Goal: Complete application form: Complete application form

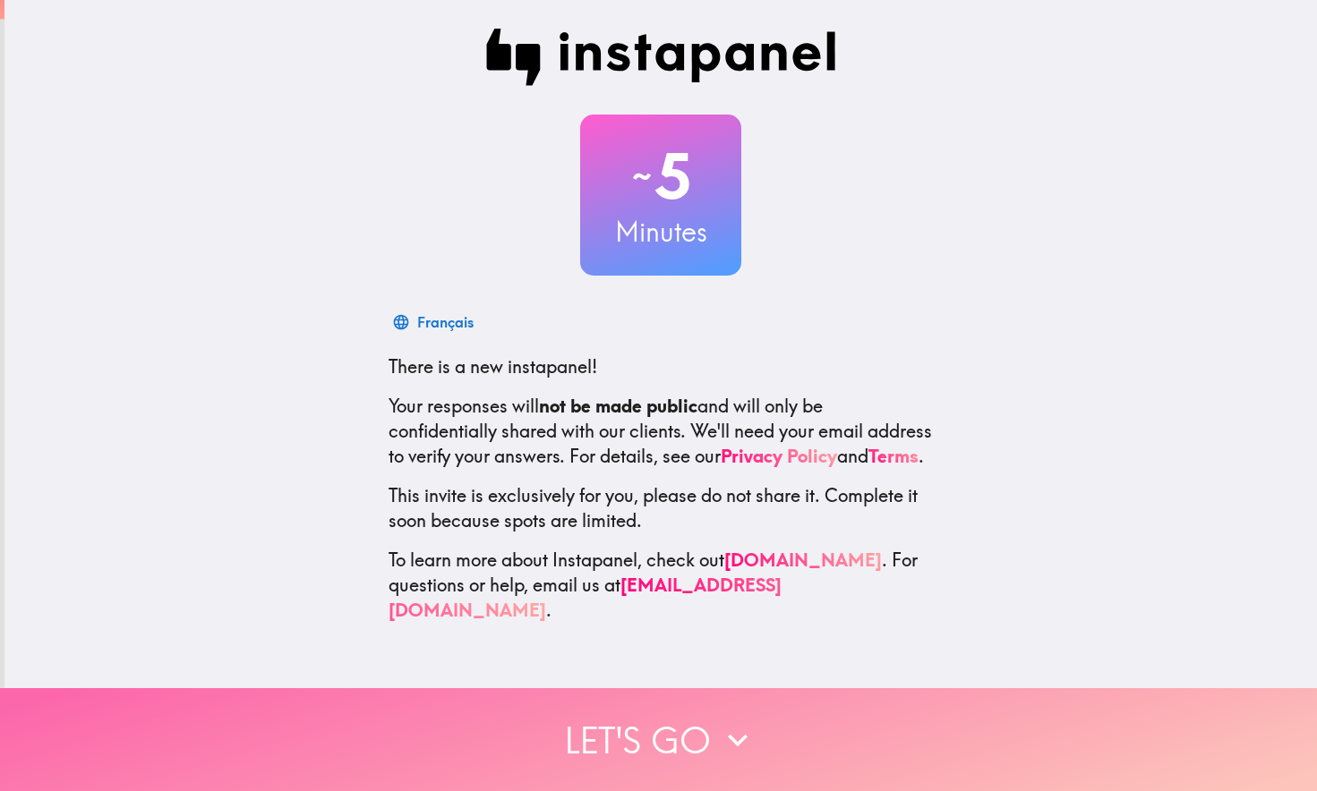
click at [689, 744] on button "Let's go" at bounding box center [658, 739] width 1317 height 103
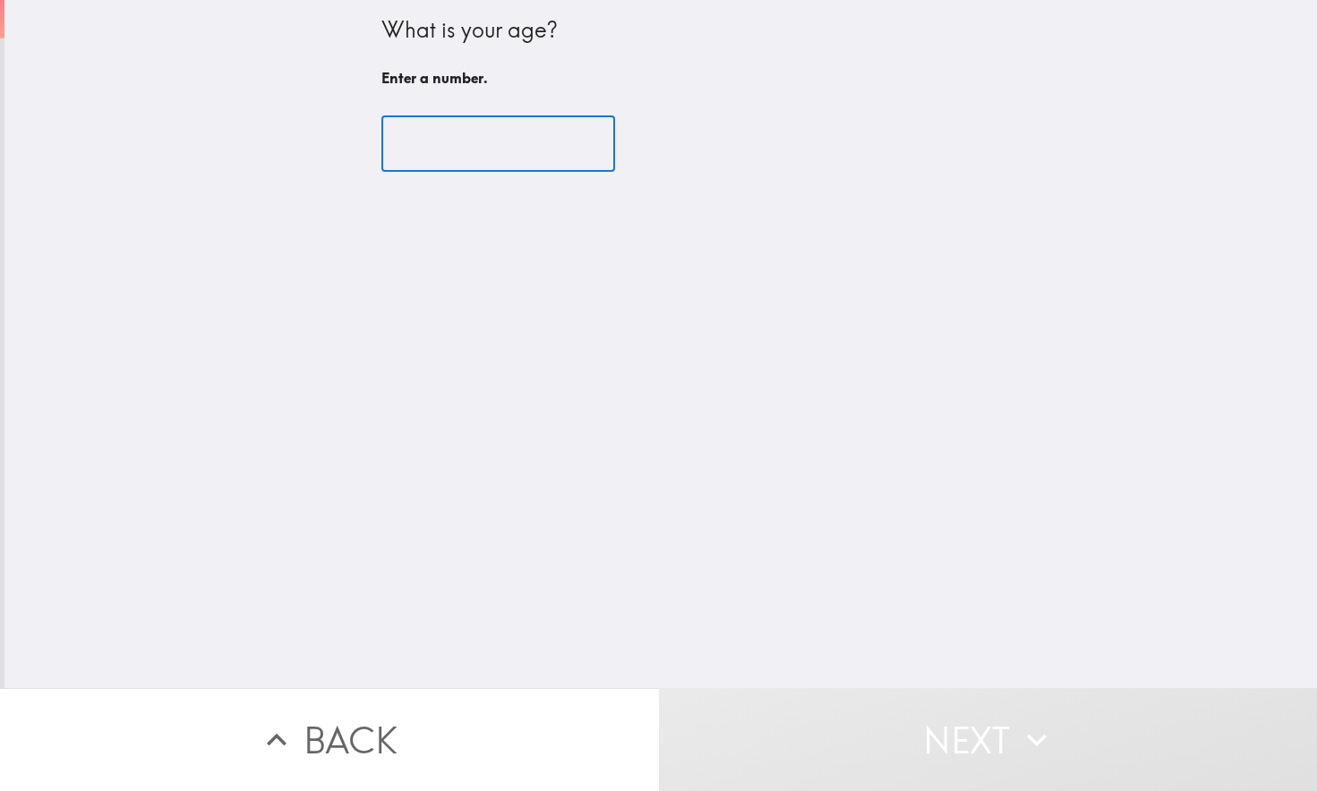
click at [446, 156] on input "number" at bounding box center [498, 143] width 234 height 55
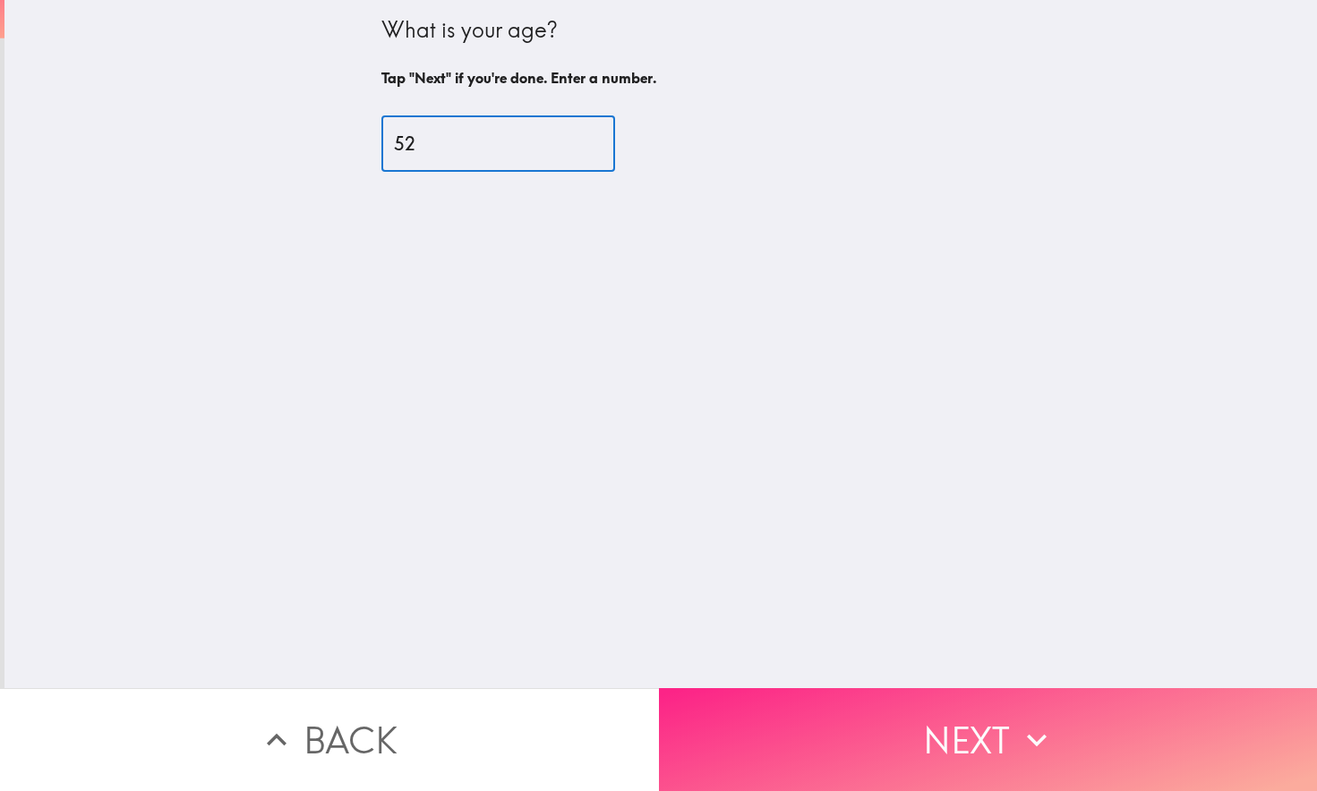
type input "52"
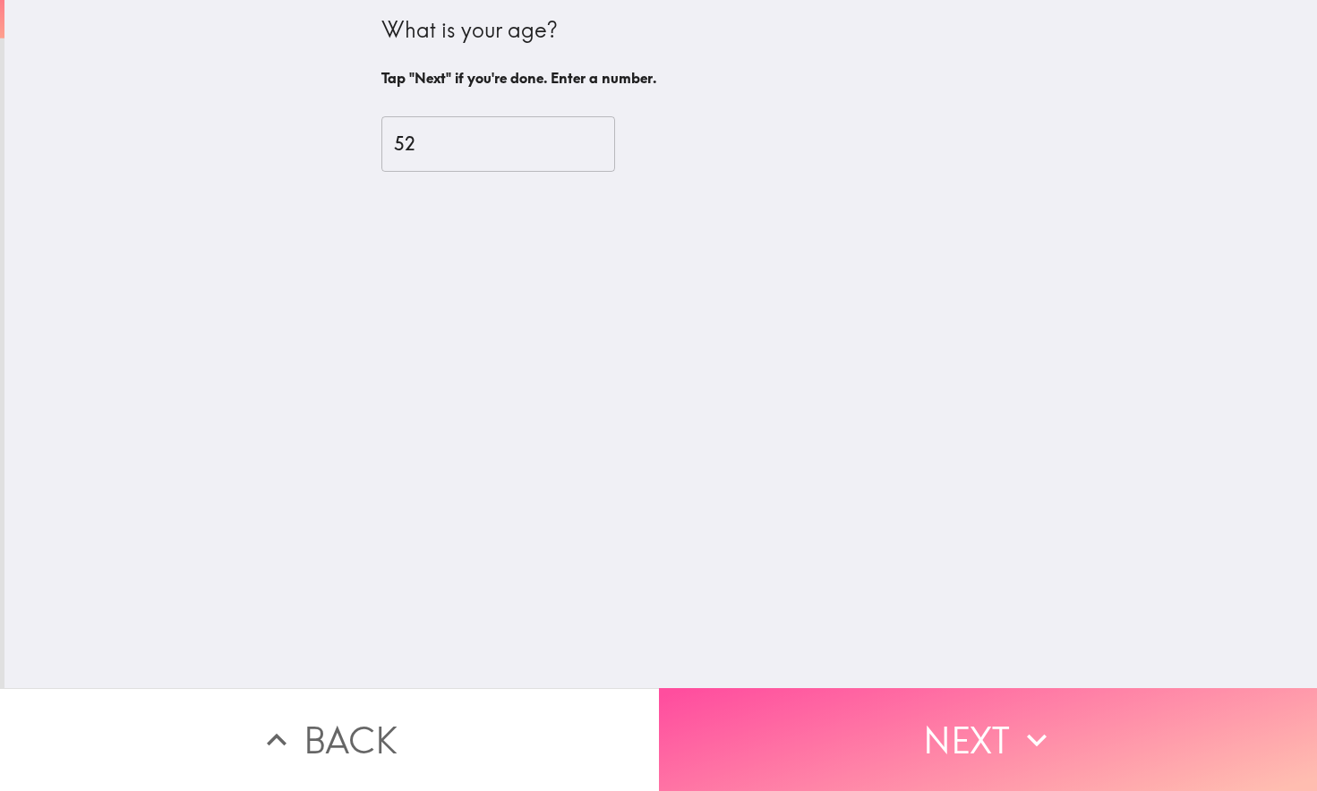
drag, startPoint x: 1009, startPoint y: 733, endPoint x: 900, endPoint y: 635, distance: 147.0
click at [1005, 727] on button "Next" at bounding box center [988, 739] width 659 height 103
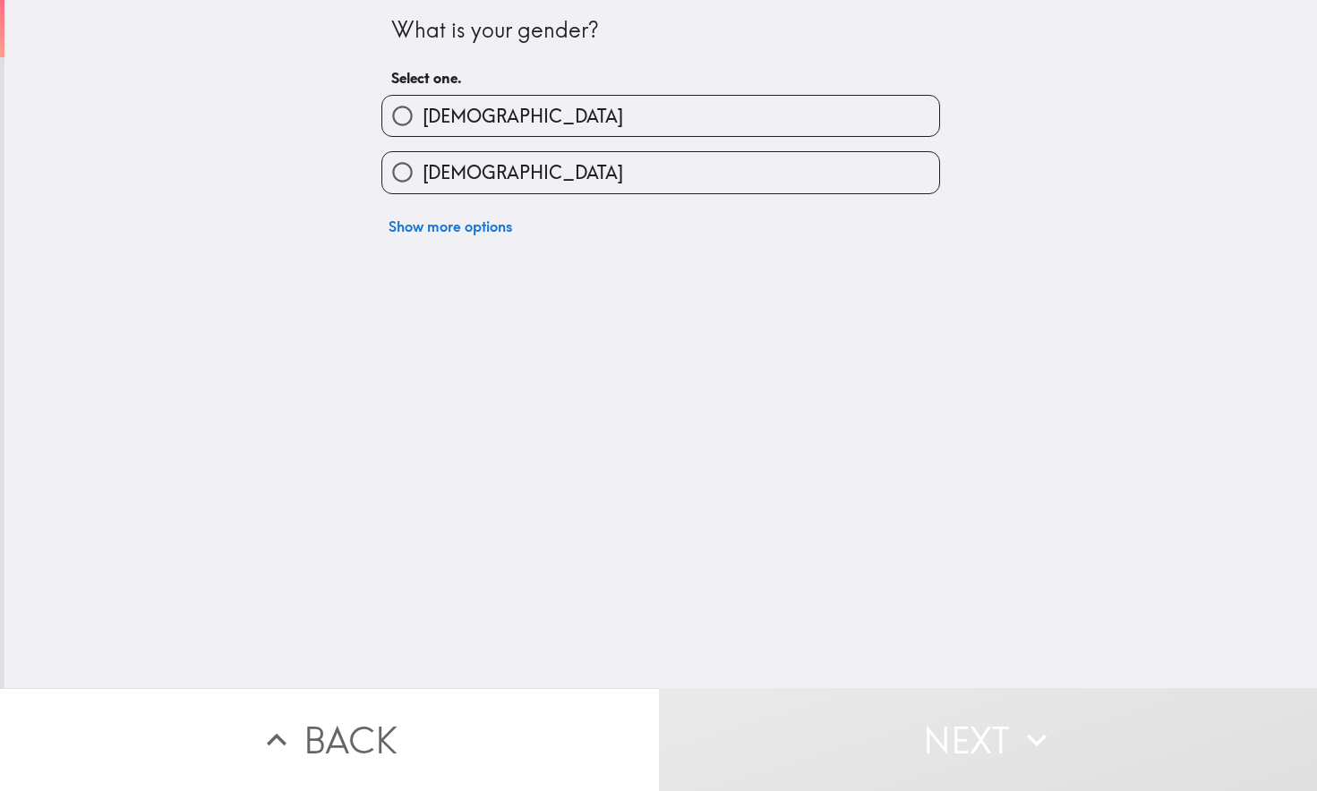
click at [465, 165] on span "[DEMOGRAPHIC_DATA]" at bounding box center [522, 172] width 200 height 25
click at [422, 165] on input "[DEMOGRAPHIC_DATA]" at bounding box center [402, 172] width 40 height 40
radio input "true"
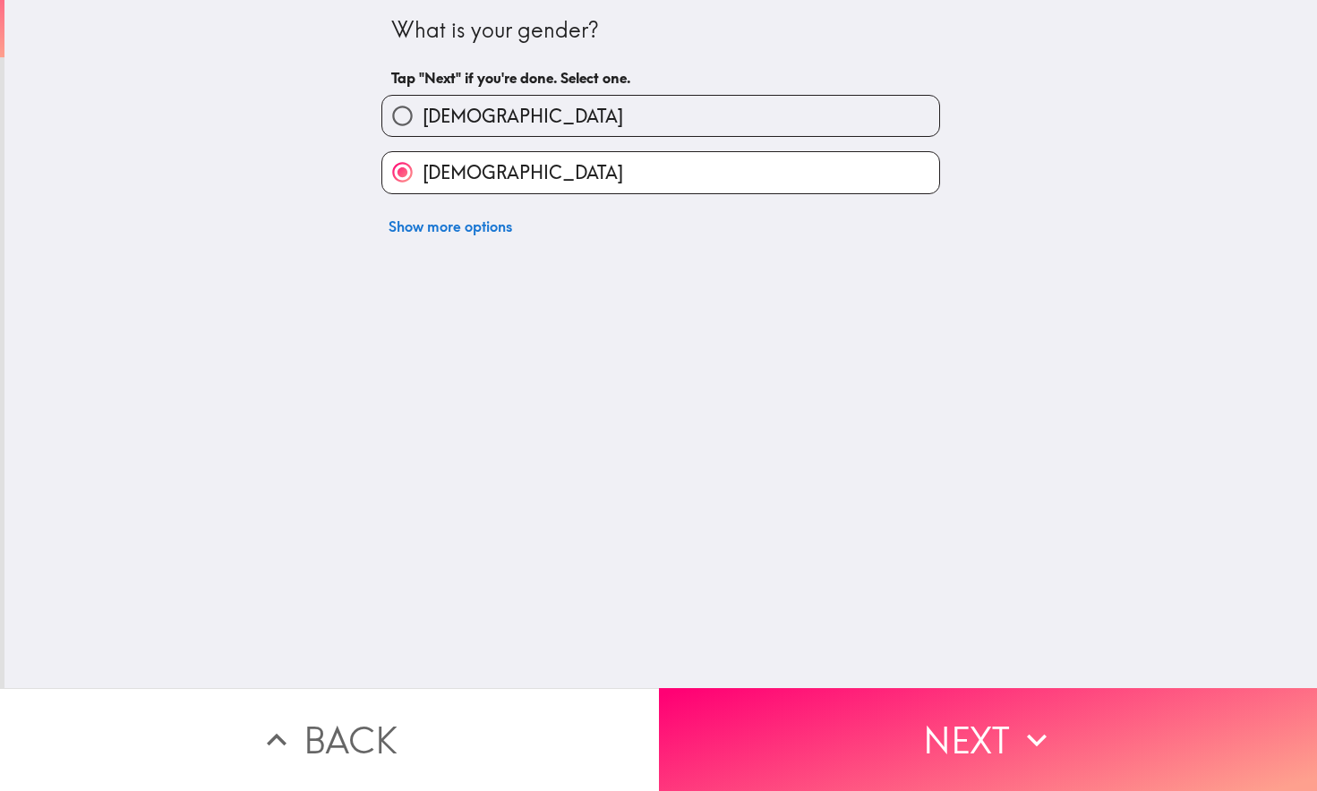
click at [1018, 746] on icon "button" at bounding box center [1036, 740] width 39 height 39
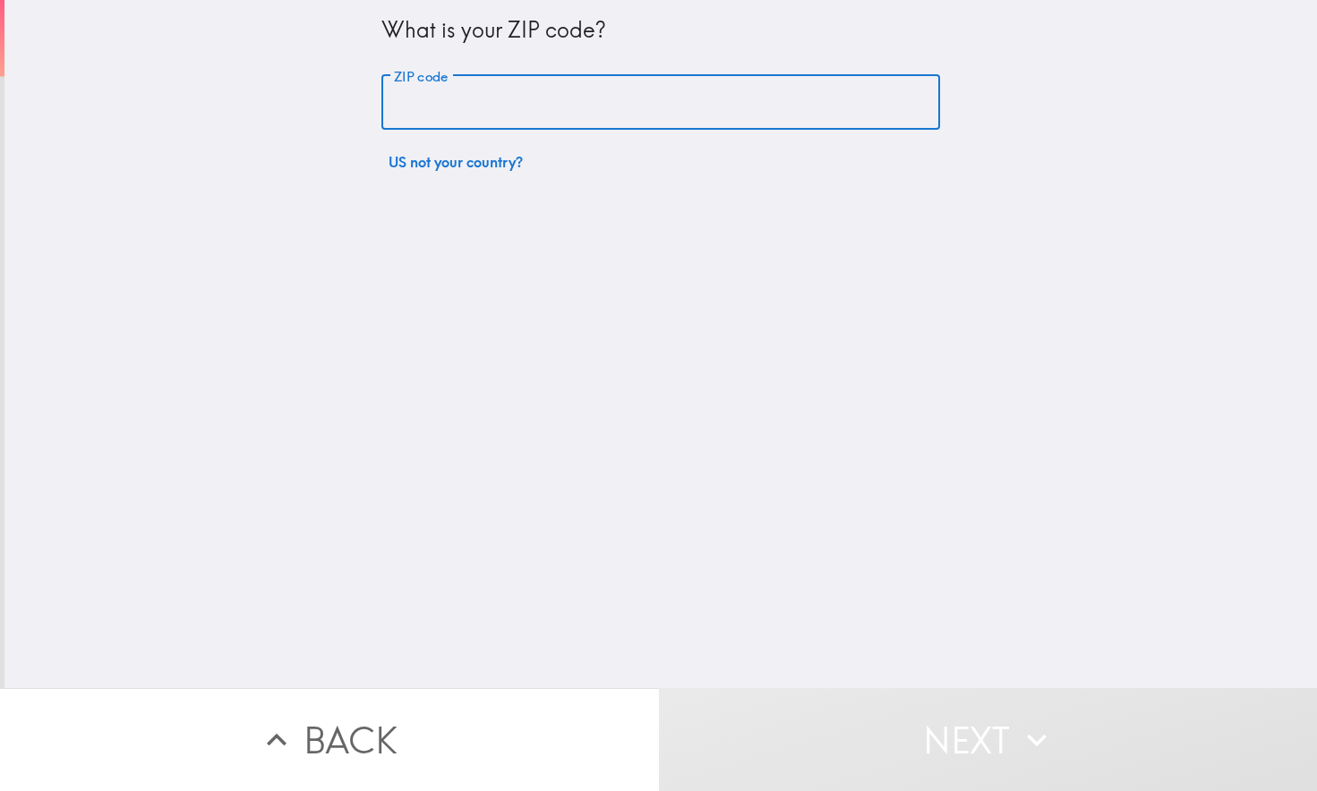
click at [417, 122] on input "ZIP code" at bounding box center [660, 102] width 559 height 55
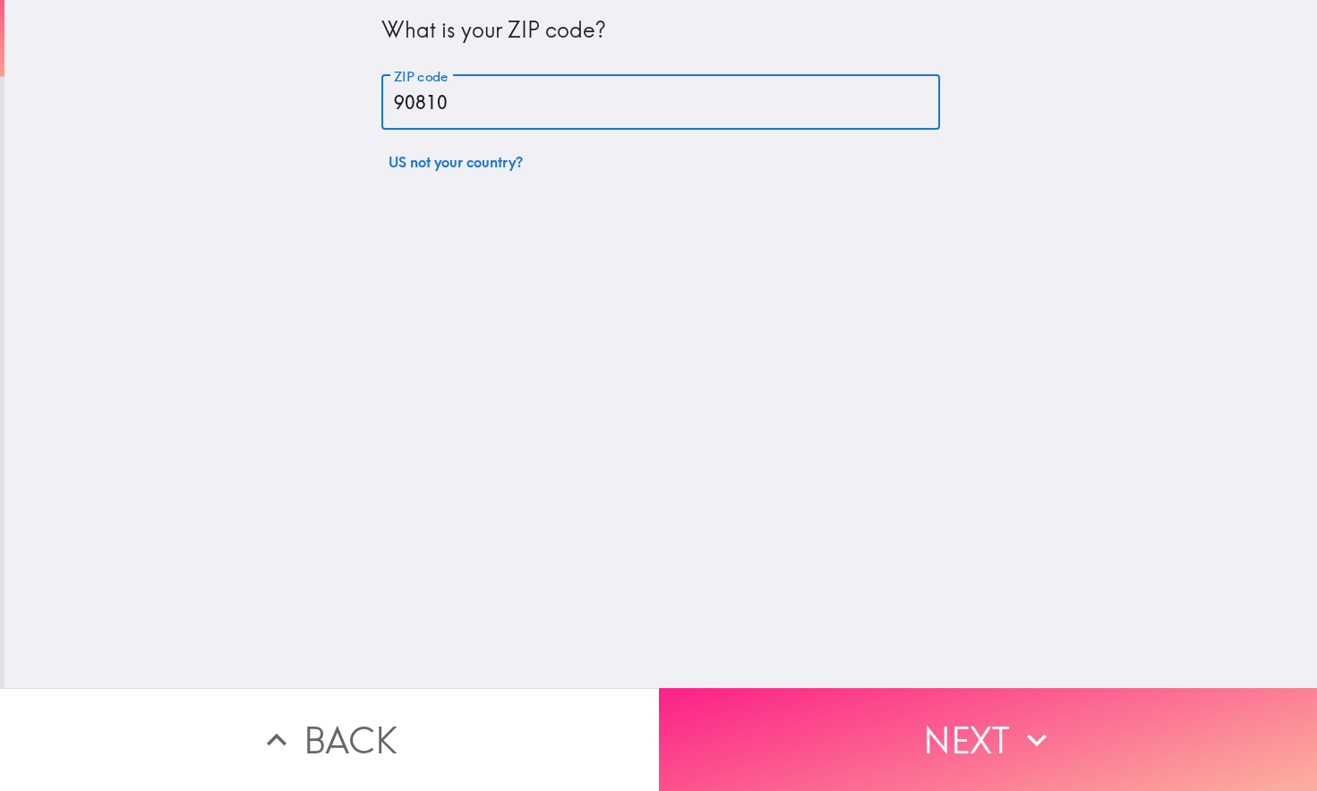
type input "90810"
click at [970, 738] on button "Next" at bounding box center [988, 739] width 659 height 103
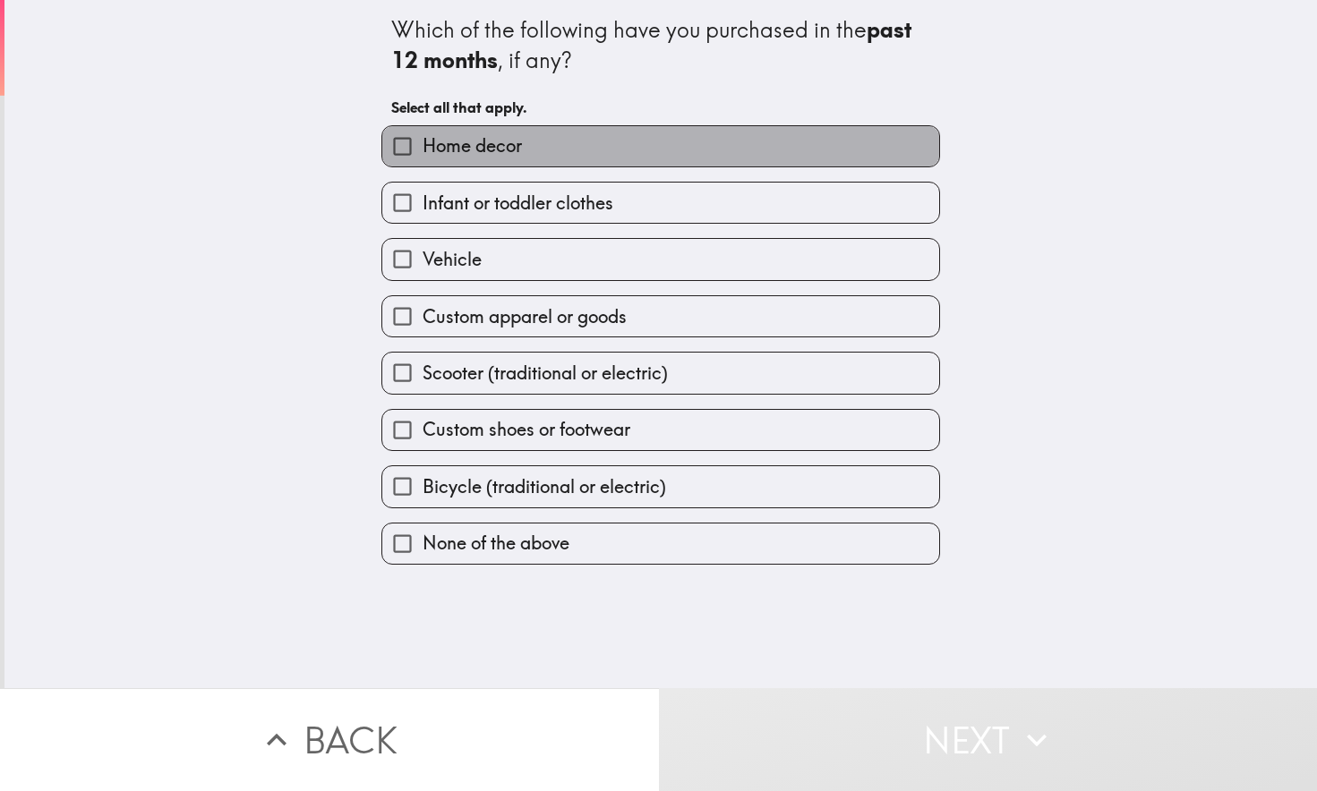
click at [553, 157] on label "Home decor" at bounding box center [660, 146] width 557 height 40
click at [422, 157] on input "Home decor" at bounding box center [402, 146] width 40 height 40
checkbox input "true"
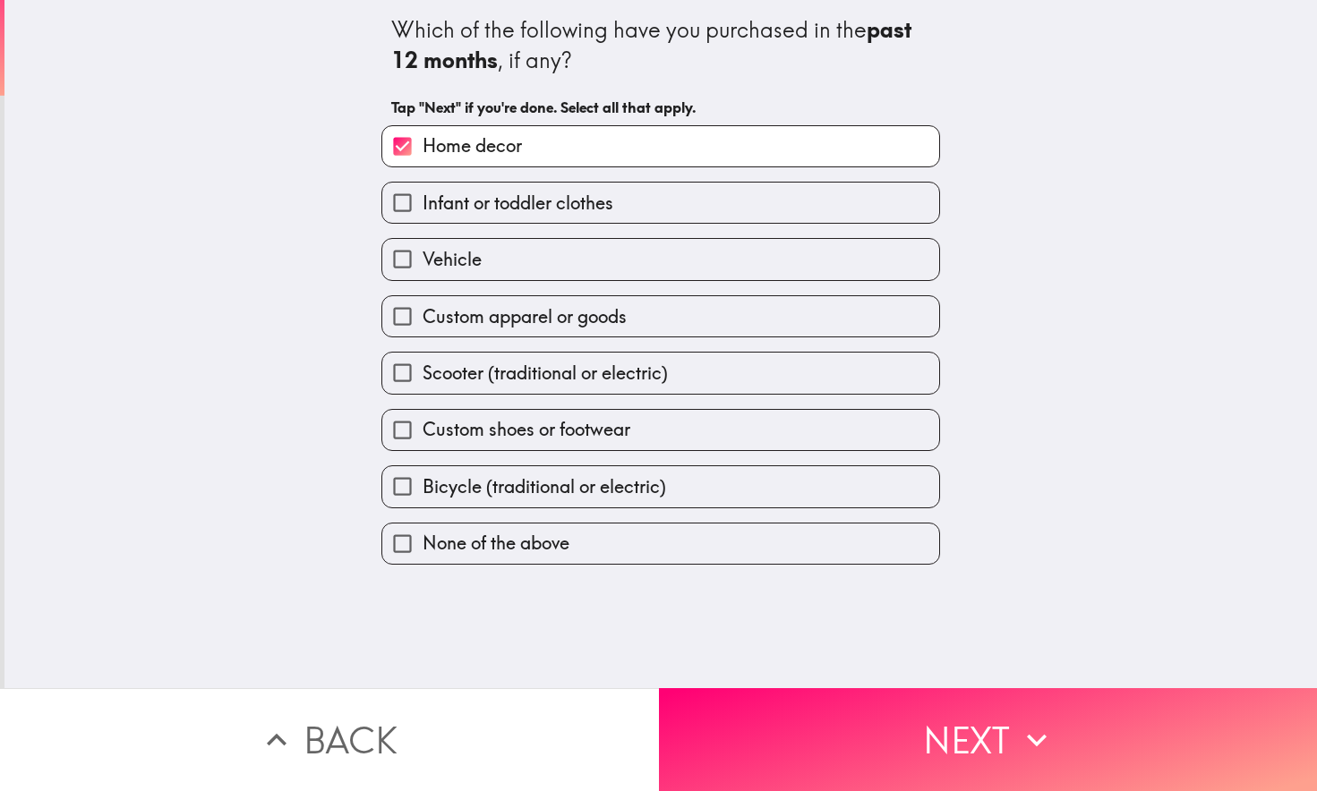
click at [582, 426] on span "Custom shoes or footwear" at bounding box center [526, 429] width 208 height 25
click at [422, 426] on input "Custom shoes or footwear" at bounding box center [402, 430] width 40 height 40
checkbox input "true"
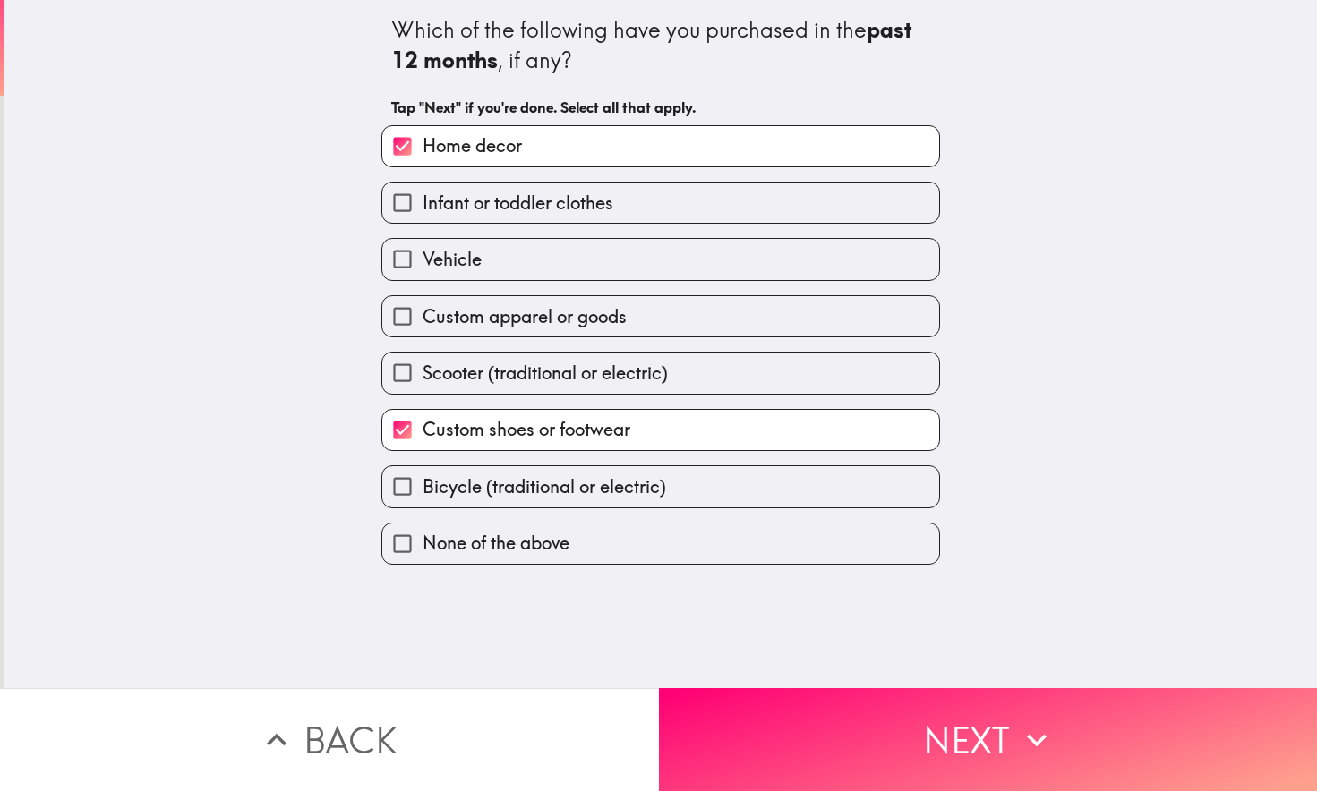
click at [961, 741] on button "Next" at bounding box center [988, 739] width 659 height 103
